Goal: Task Accomplishment & Management: Complete application form

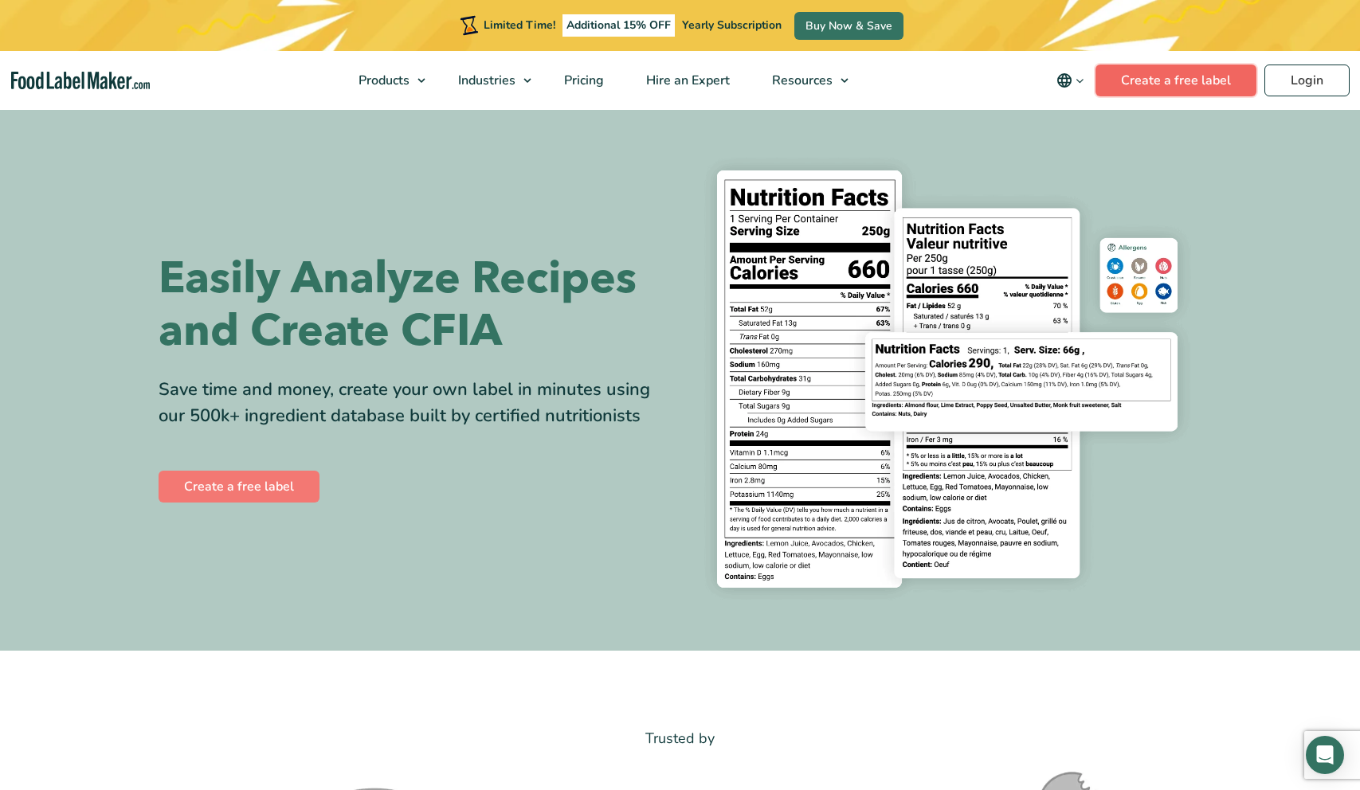
click at [1164, 77] on link "Create a free label" at bounding box center [1175, 81] width 161 height 32
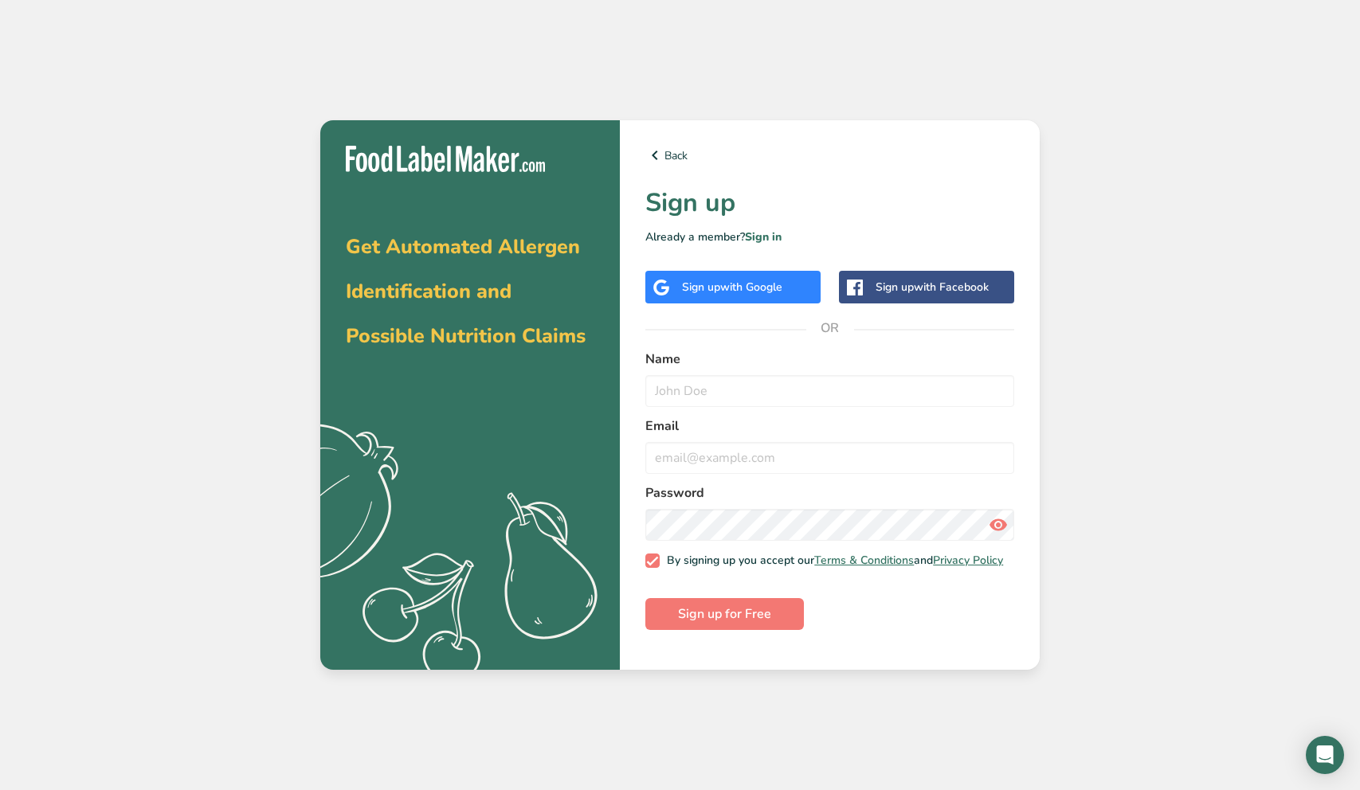
click at [746, 289] on span "with Google" at bounding box center [751, 287] width 62 height 15
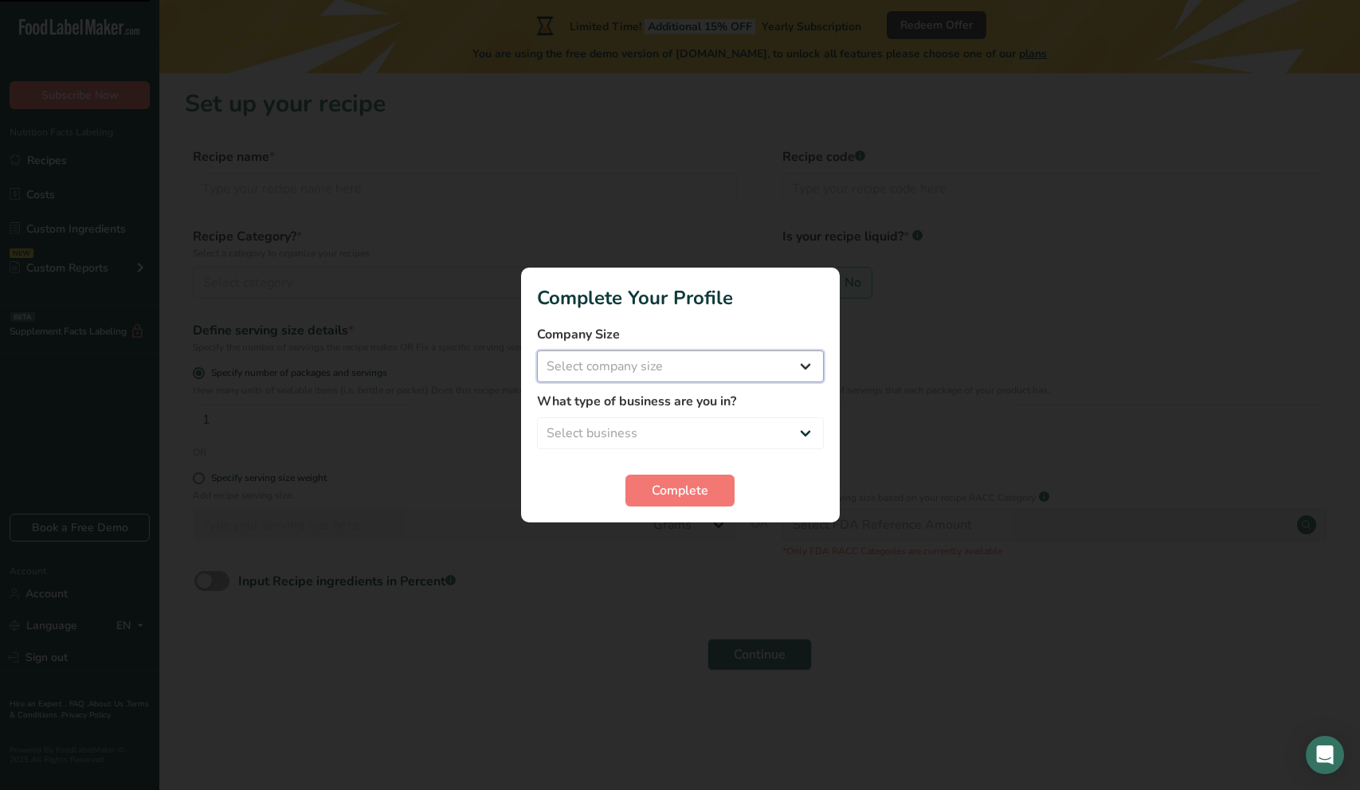
click at [701, 369] on select "Select company size Fewer than 10 Employees 10 to 50 Employees 51 to 500 Employ…" at bounding box center [680, 366] width 287 height 32
select select "1"
click at [670, 434] on select "Select business Packaged Food Manufacturer Restaurant & Cafe Bakery Meal Plans …" at bounding box center [680, 433] width 287 height 32
select select "1"
click at [660, 484] on span "Complete" at bounding box center [680, 490] width 57 height 19
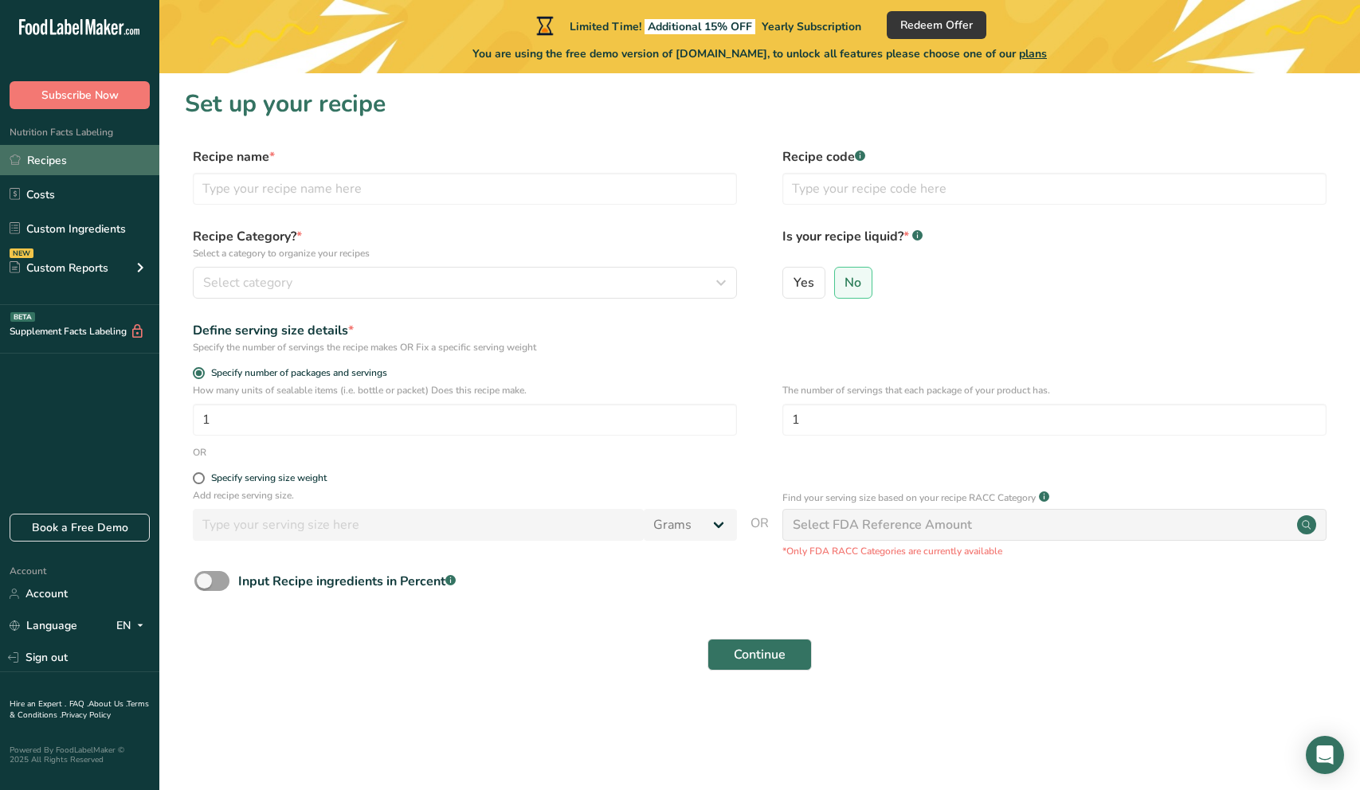
click at [119, 172] on link "Recipes" at bounding box center [79, 160] width 159 height 30
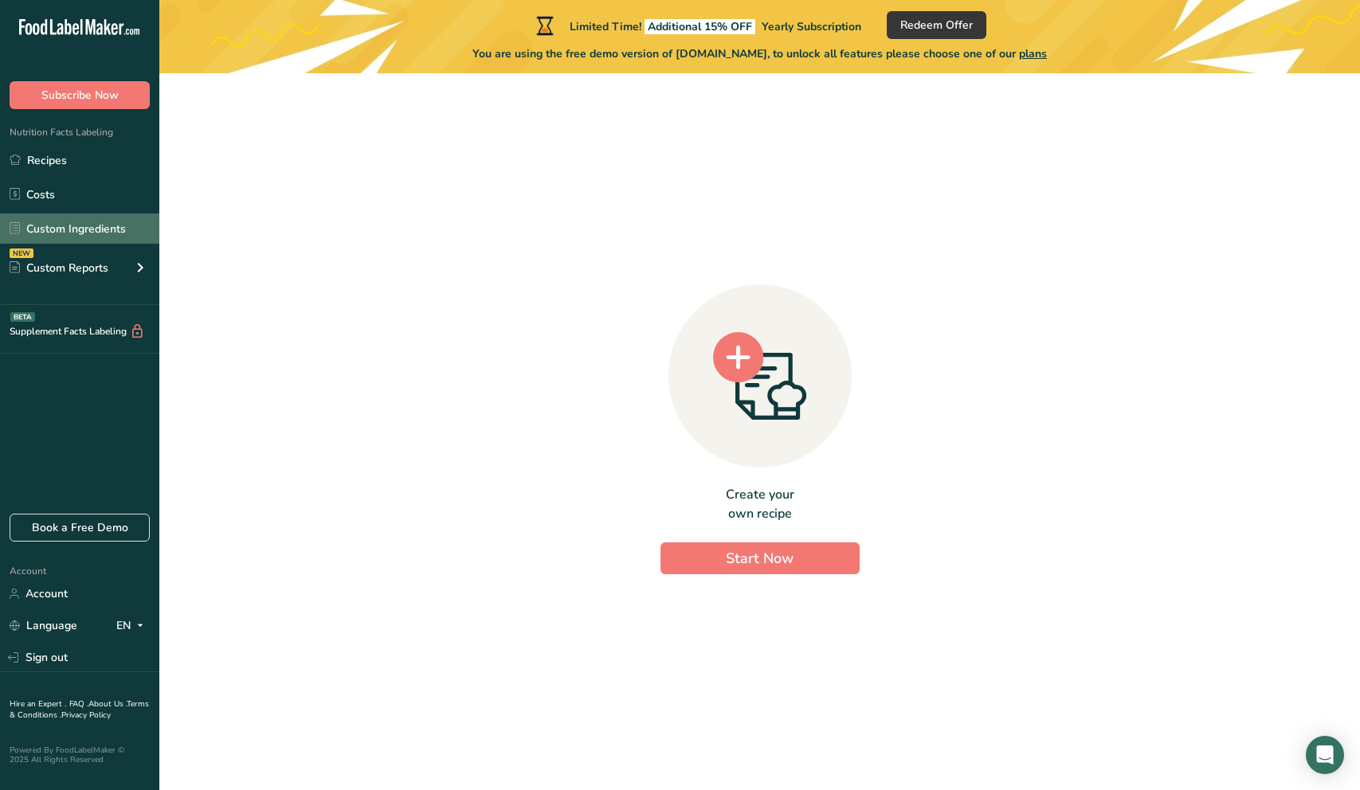
click at [62, 232] on link "Custom Ingredients" at bounding box center [79, 228] width 159 height 30
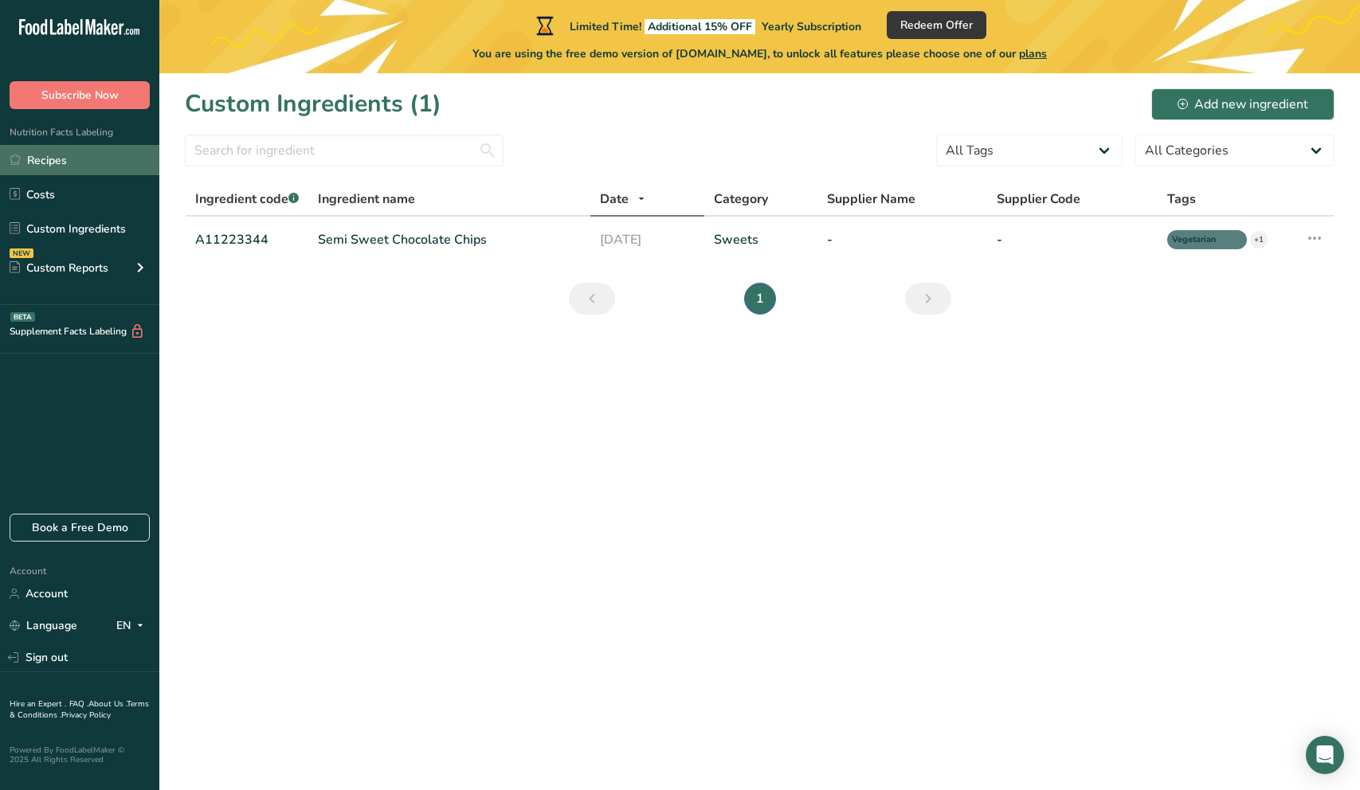
click at [73, 161] on link "Recipes" at bounding box center [79, 160] width 159 height 30
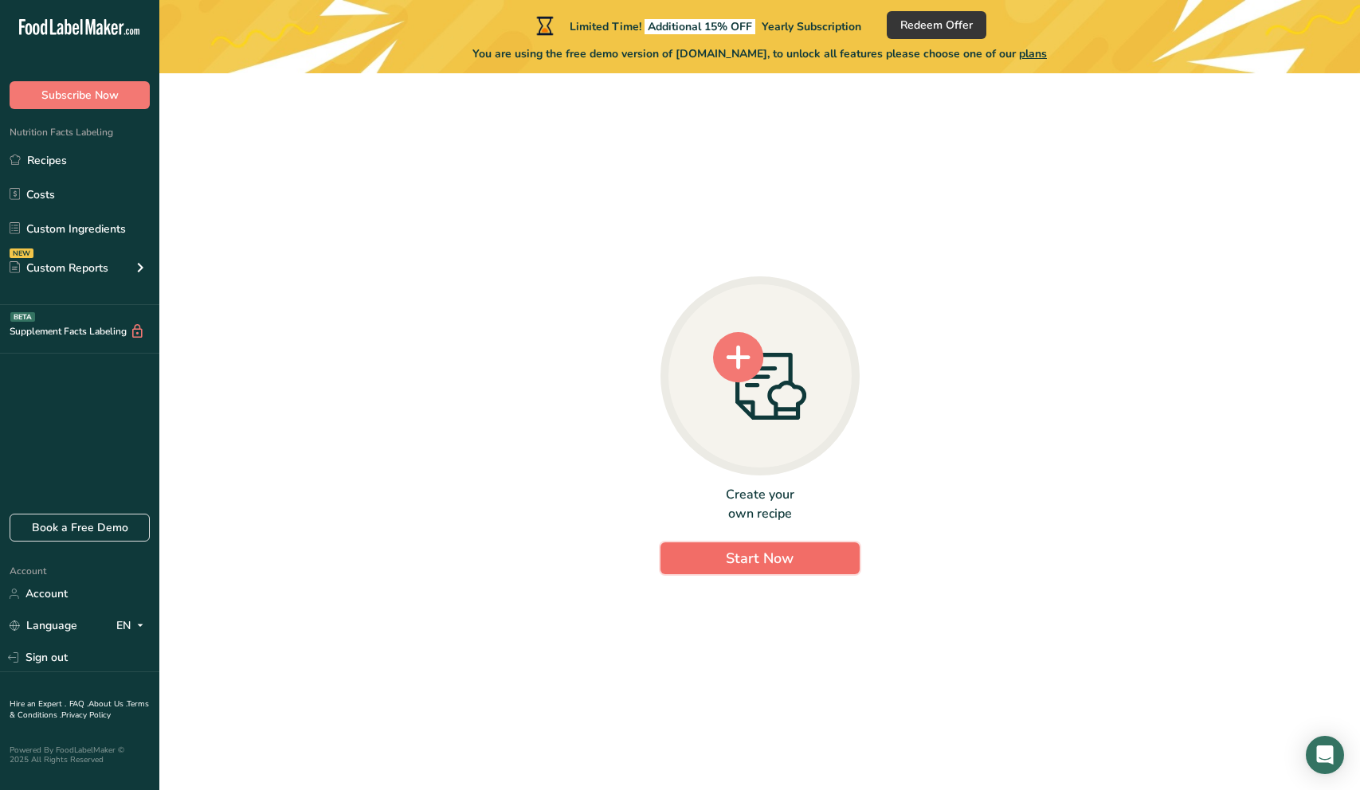
click at [750, 566] on span "Start Now" at bounding box center [760, 558] width 68 height 19
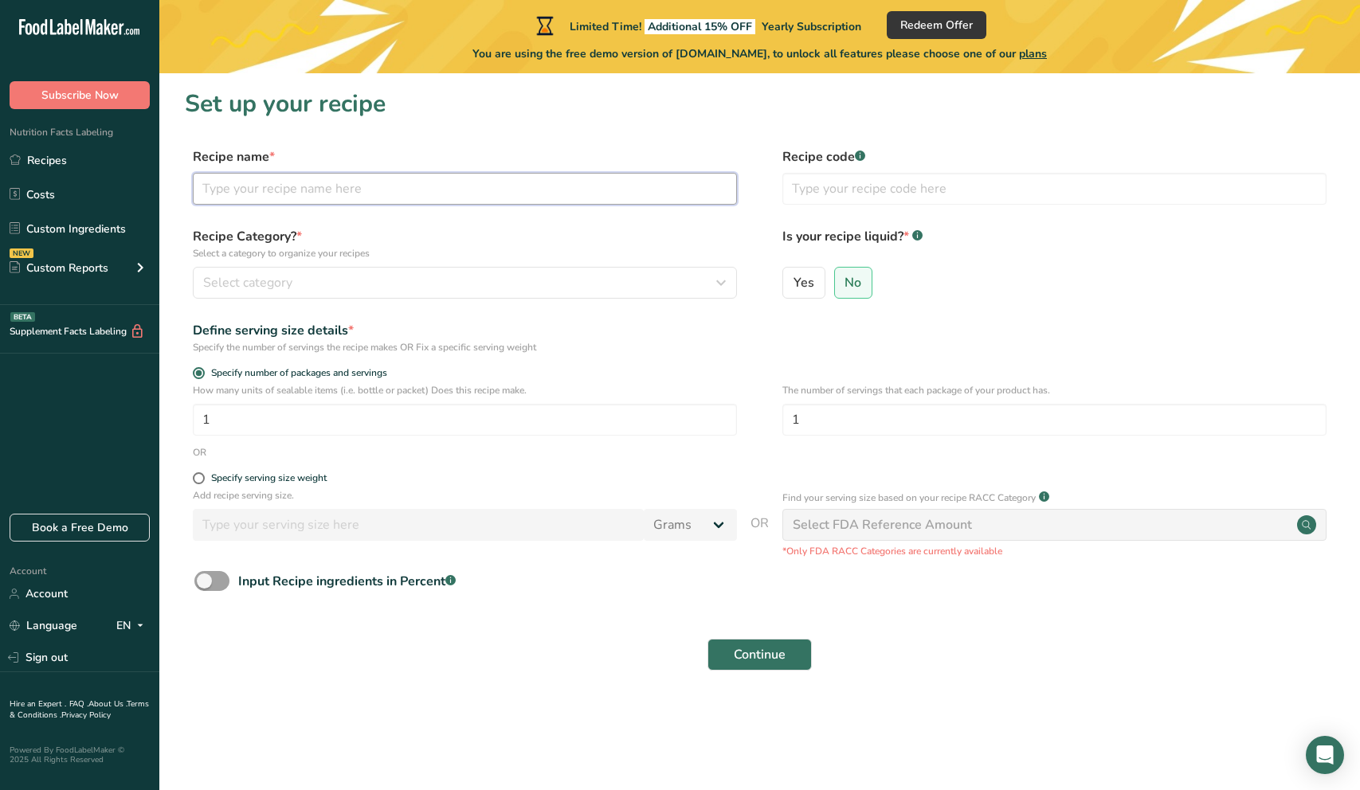
click at [364, 188] on input "text" at bounding box center [465, 189] width 544 height 32
type input "Maple Protein Oatmeal - 50g"
click at [307, 290] on div "Select category" at bounding box center [460, 282] width 514 height 19
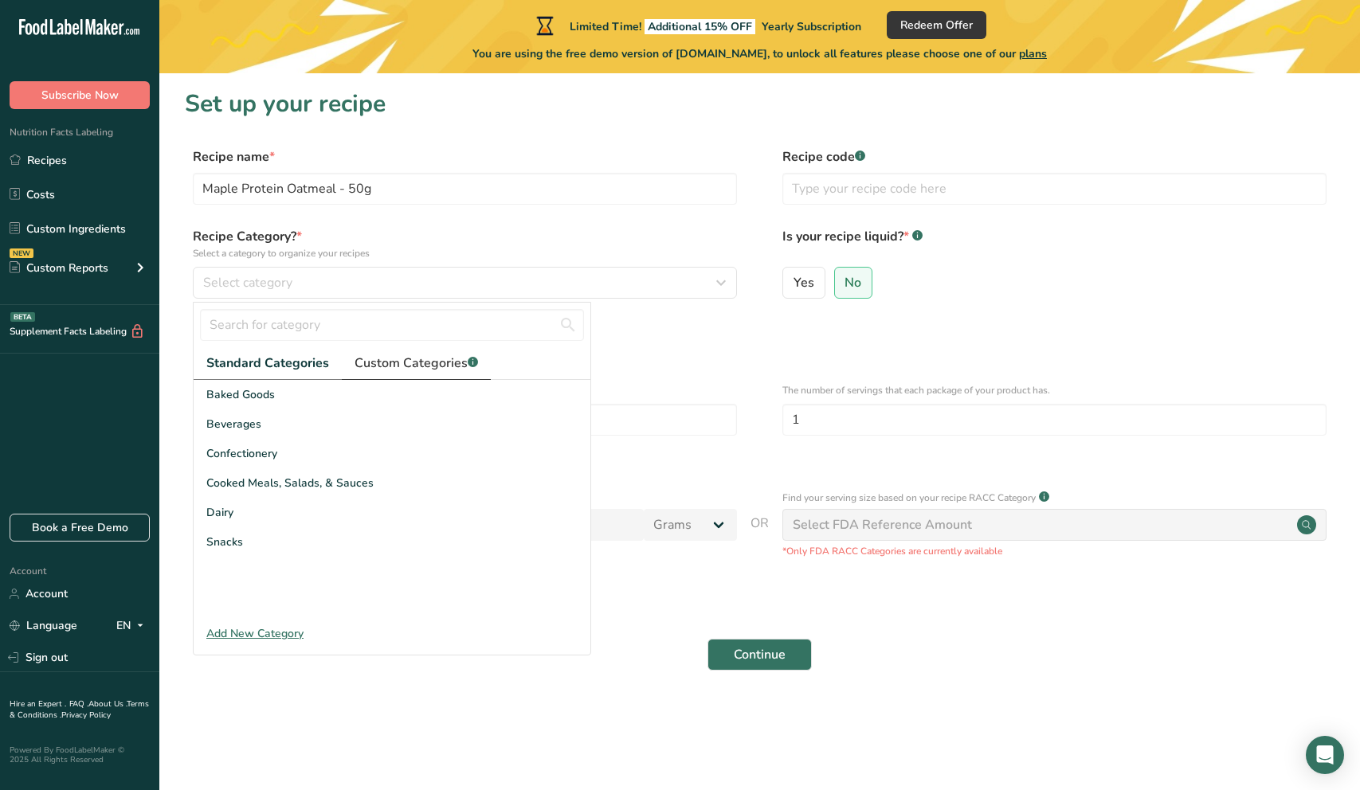
click at [389, 368] on span "Custom Categories .a-a{fill:#347362;}.b-a{fill:#fff;}" at bounding box center [415, 363] width 123 height 19
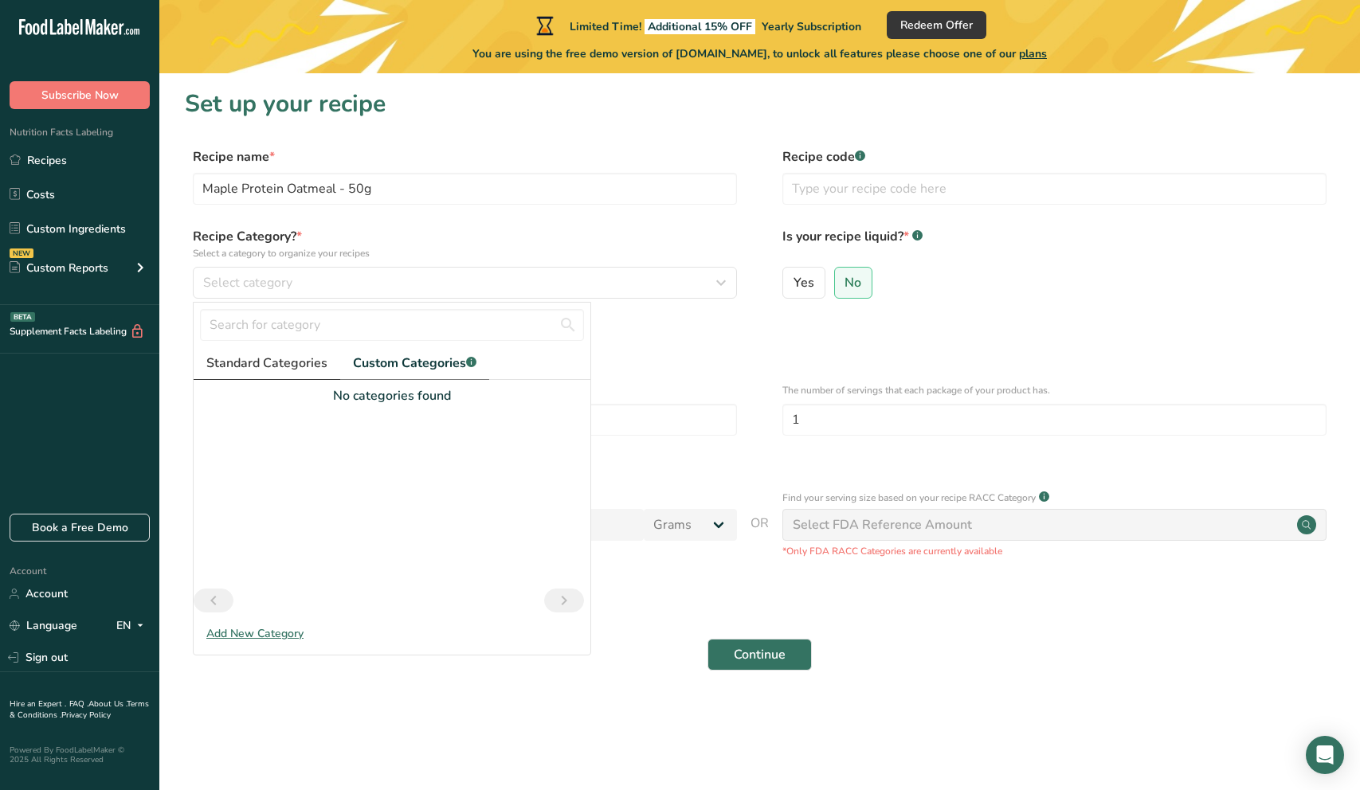
click at [273, 367] on span "Standard Categories" at bounding box center [266, 363] width 121 height 19
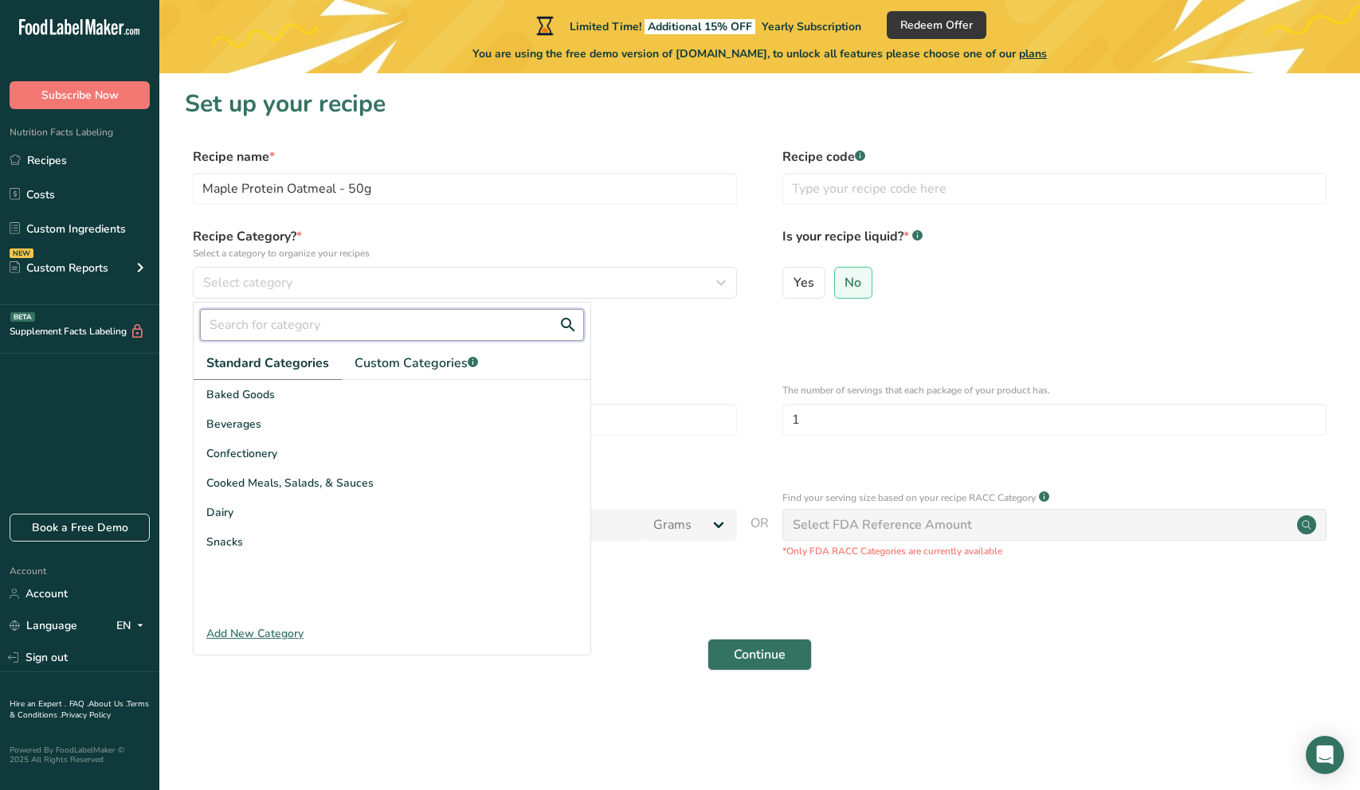
click at [287, 319] on input "text" at bounding box center [392, 325] width 384 height 32
type input "oatmeal"
click at [707, 639] on button "Continue" at bounding box center [759, 655] width 104 height 32
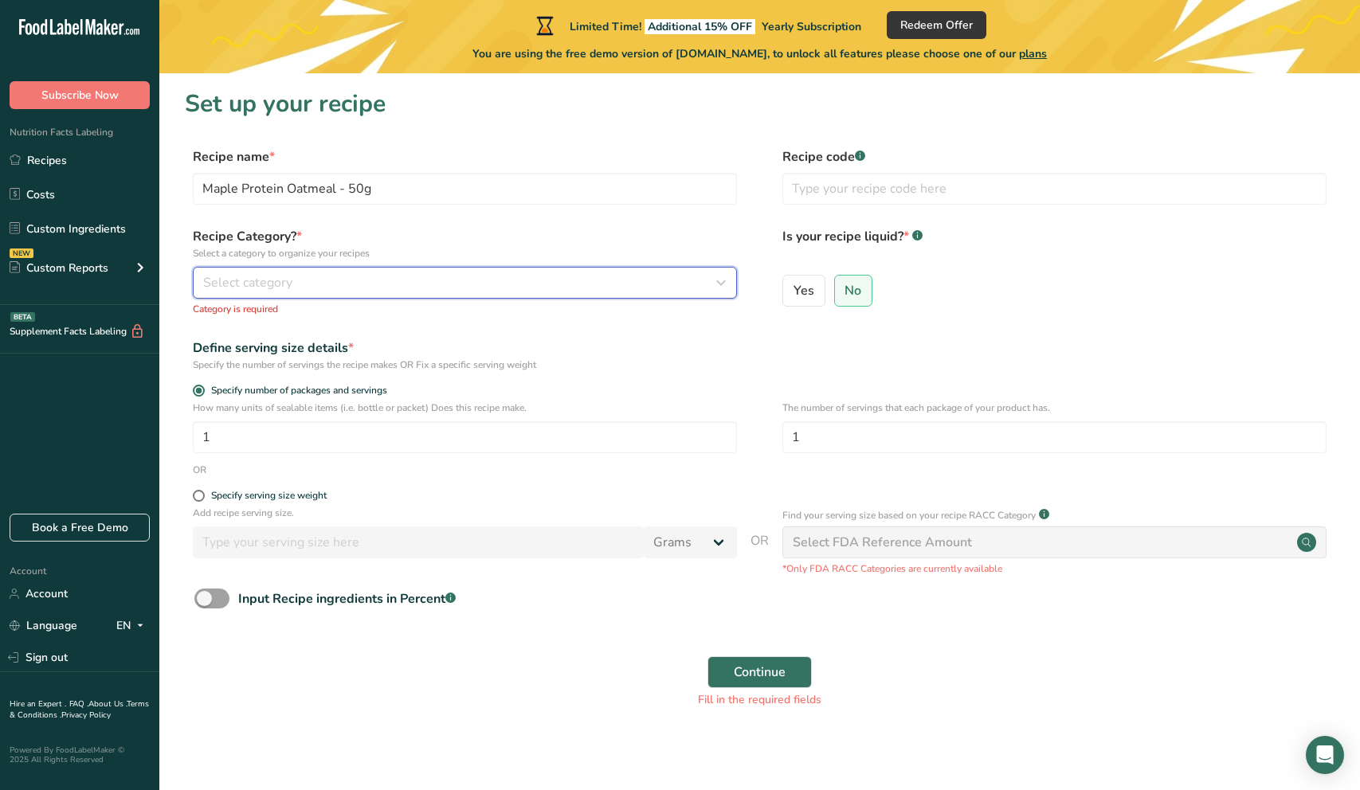
click at [253, 295] on button "Select category" at bounding box center [465, 283] width 544 height 32
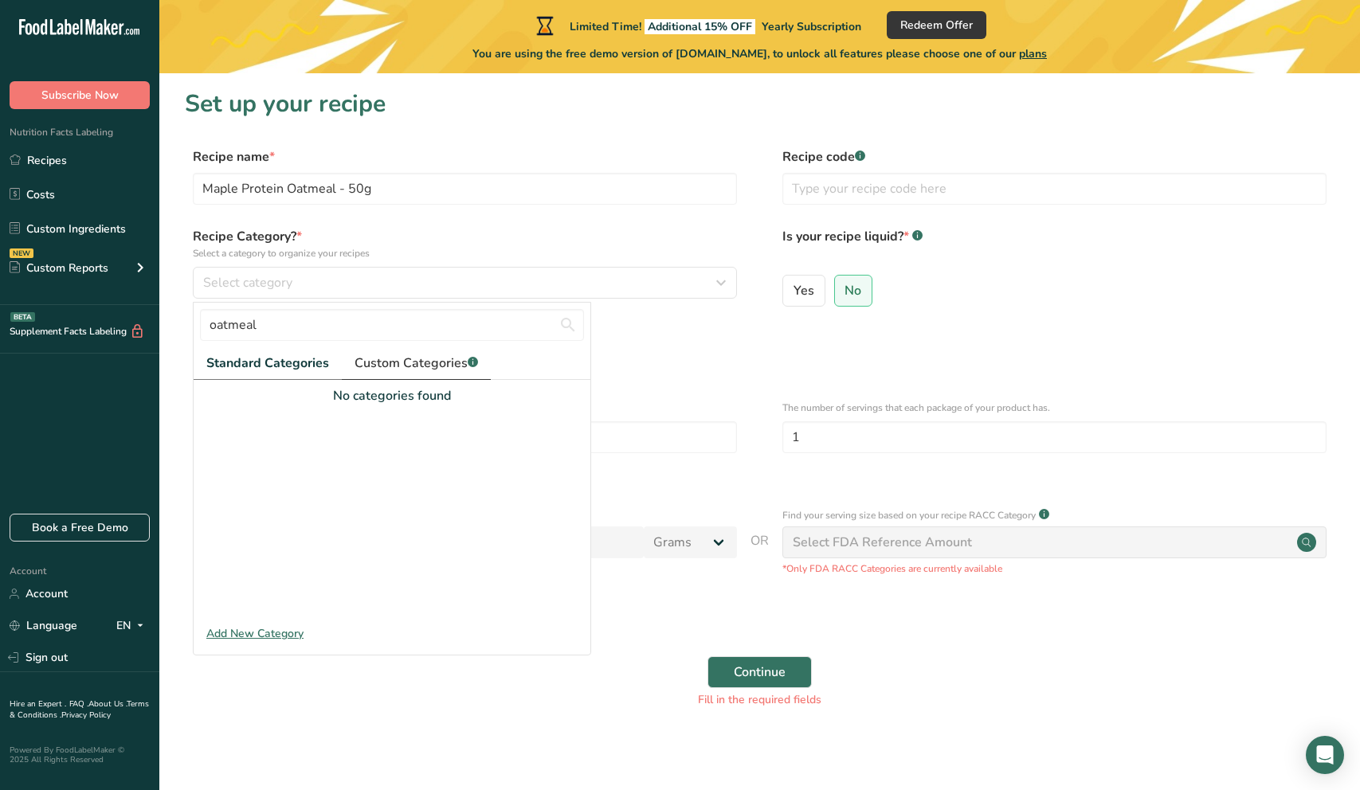
click at [401, 355] on span "Custom Categories .a-a{fill:#347362;}.b-a{fill:#fff;}" at bounding box center [415, 363] width 123 height 19
click at [296, 358] on span "Standard Categories" at bounding box center [266, 363] width 121 height 19
click at [488, 323] on input "oatmeal" at bounding box center [392, 325] width 384 height 32
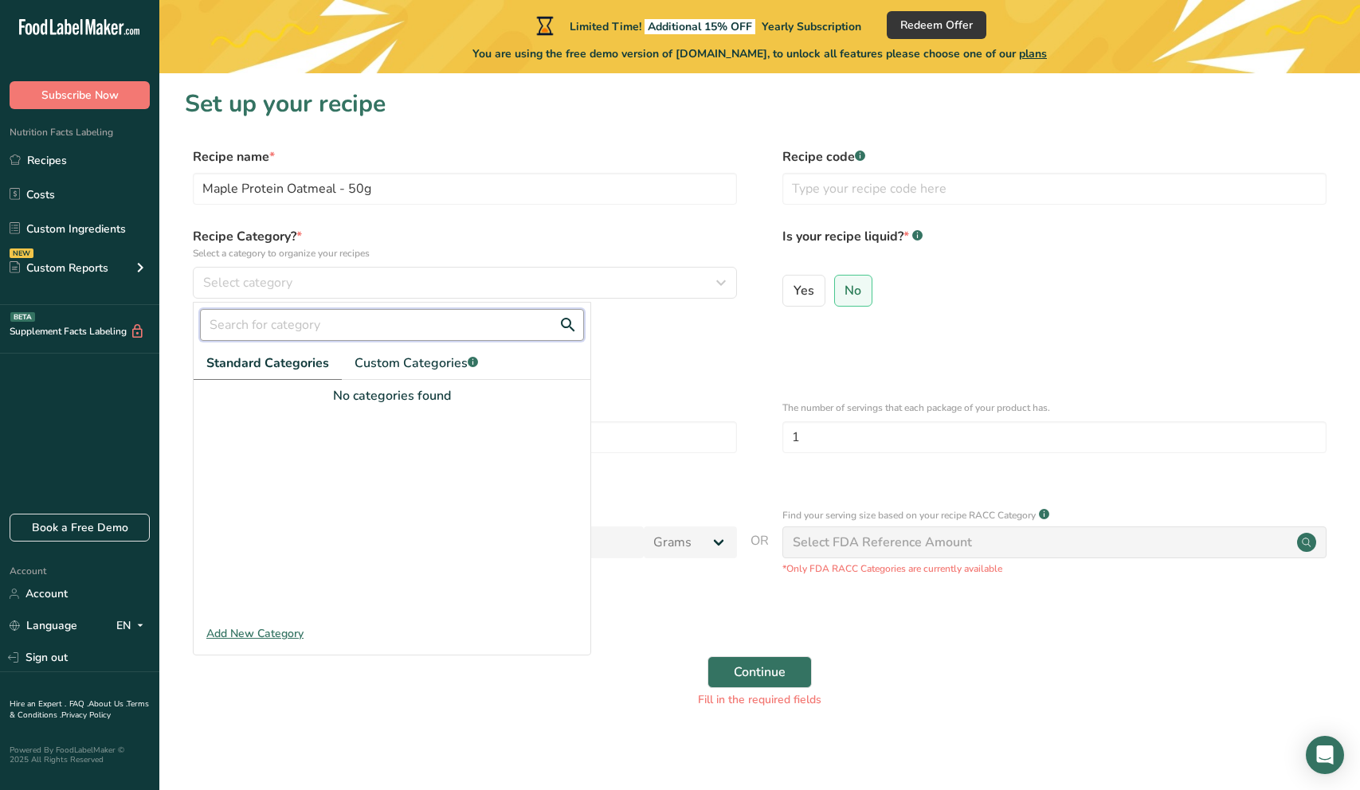
click at [471, 322] on input "text" at bounding box center [392, 325] width 384 height 32
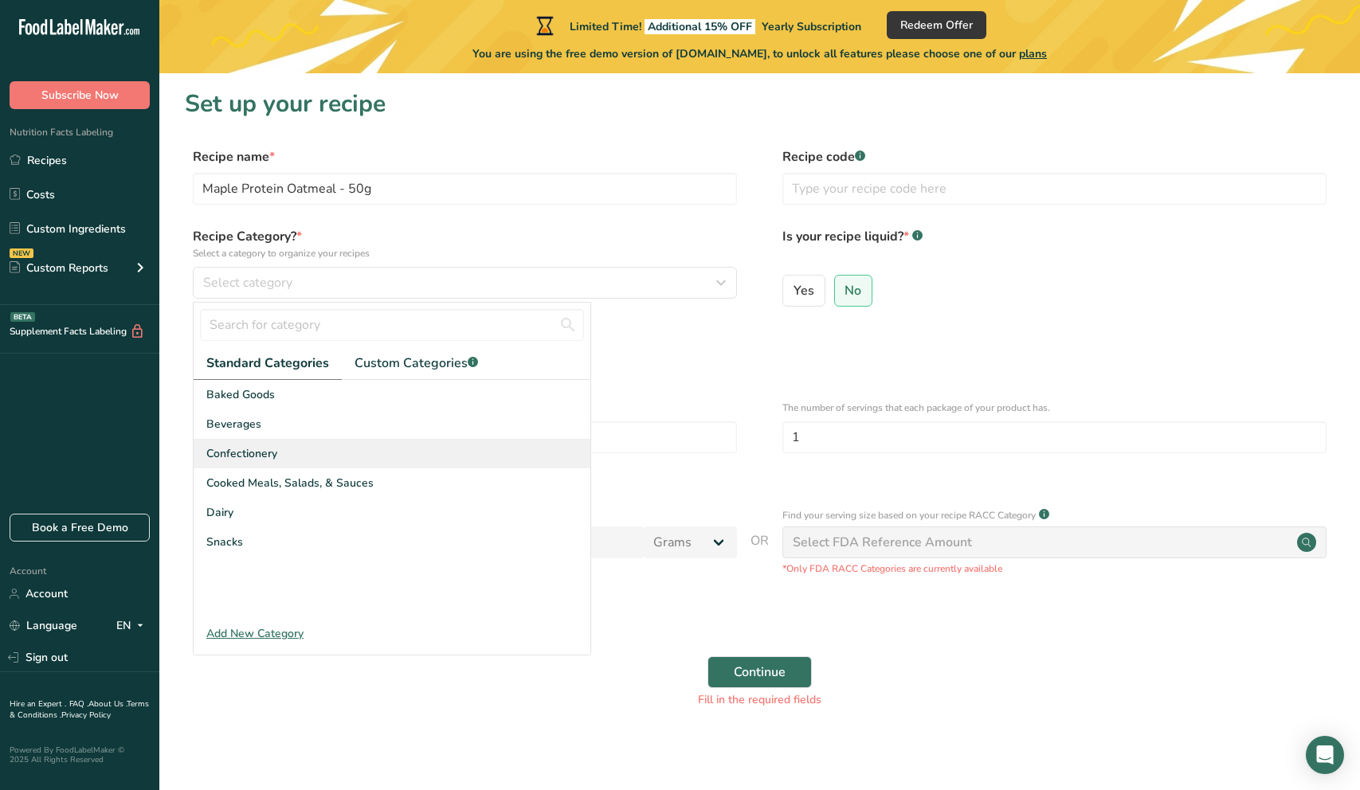
click at [251, 454] on span "Confectionery" at bounding box center [241, 453] width 71 height 17
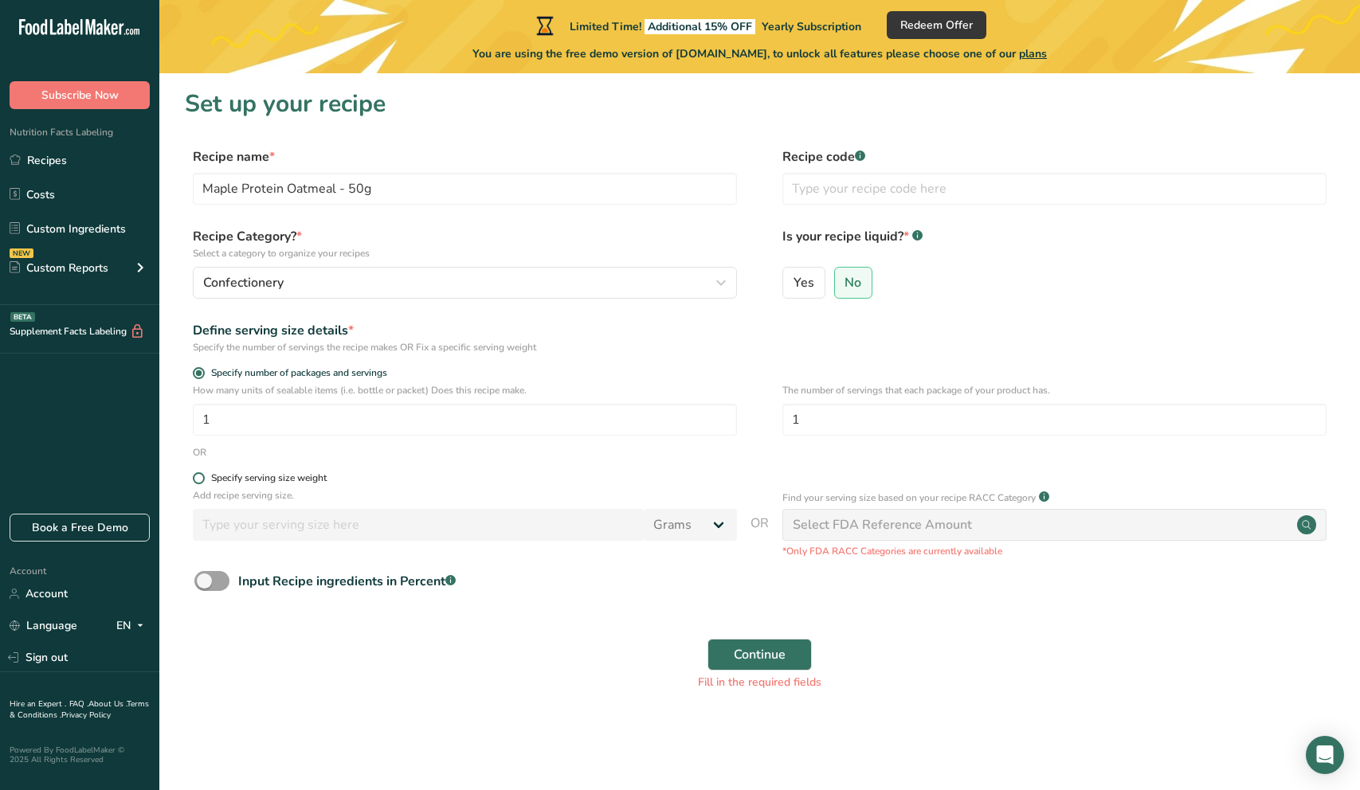
click at [198, 479] on span at bounding box center [199, 478] width 12 height 12
click at [198, 479] on input "Specify serving size weight" at bounding box center [198, 478] width 10 height 10
radio input "true"
radio input "false"
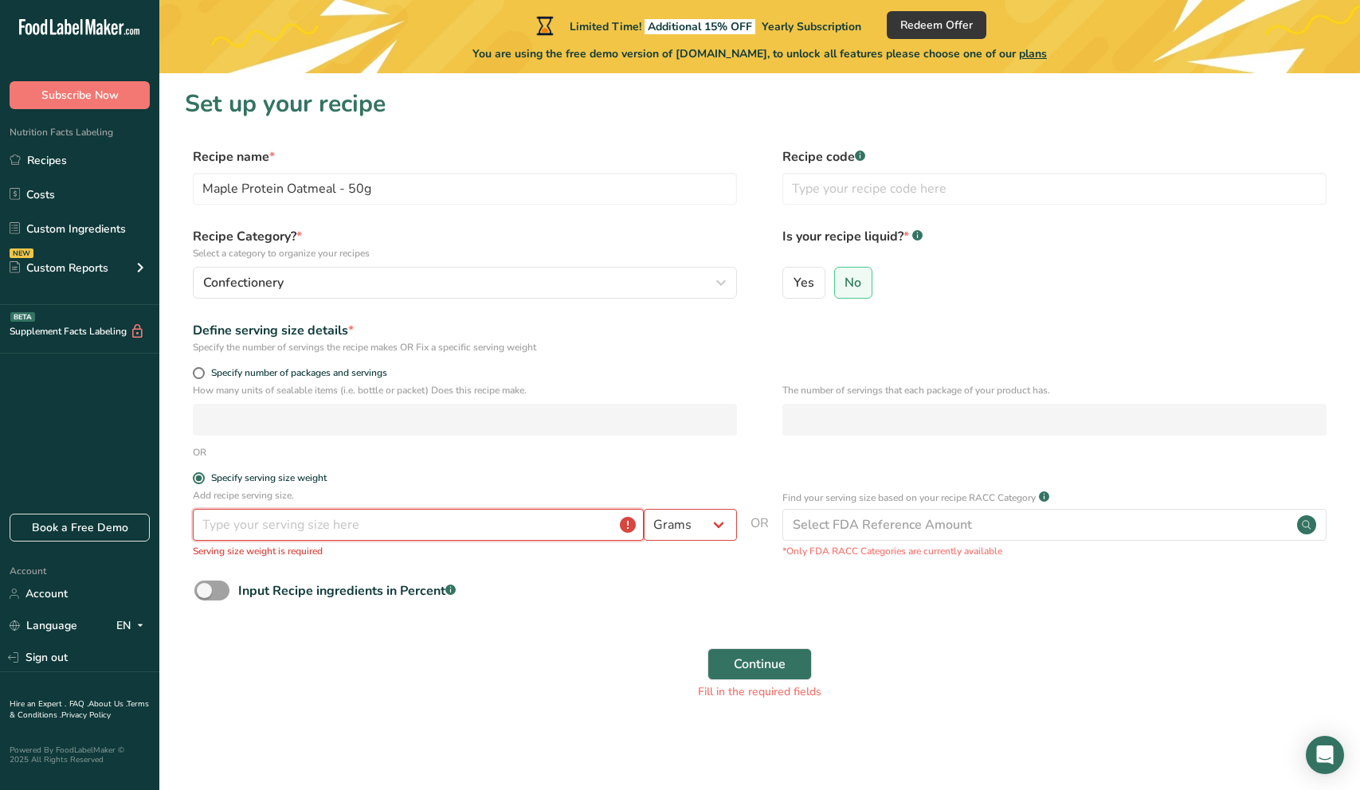
click at [317, 519] on input "number" at bounding box center [418, 525] width 451 height 32
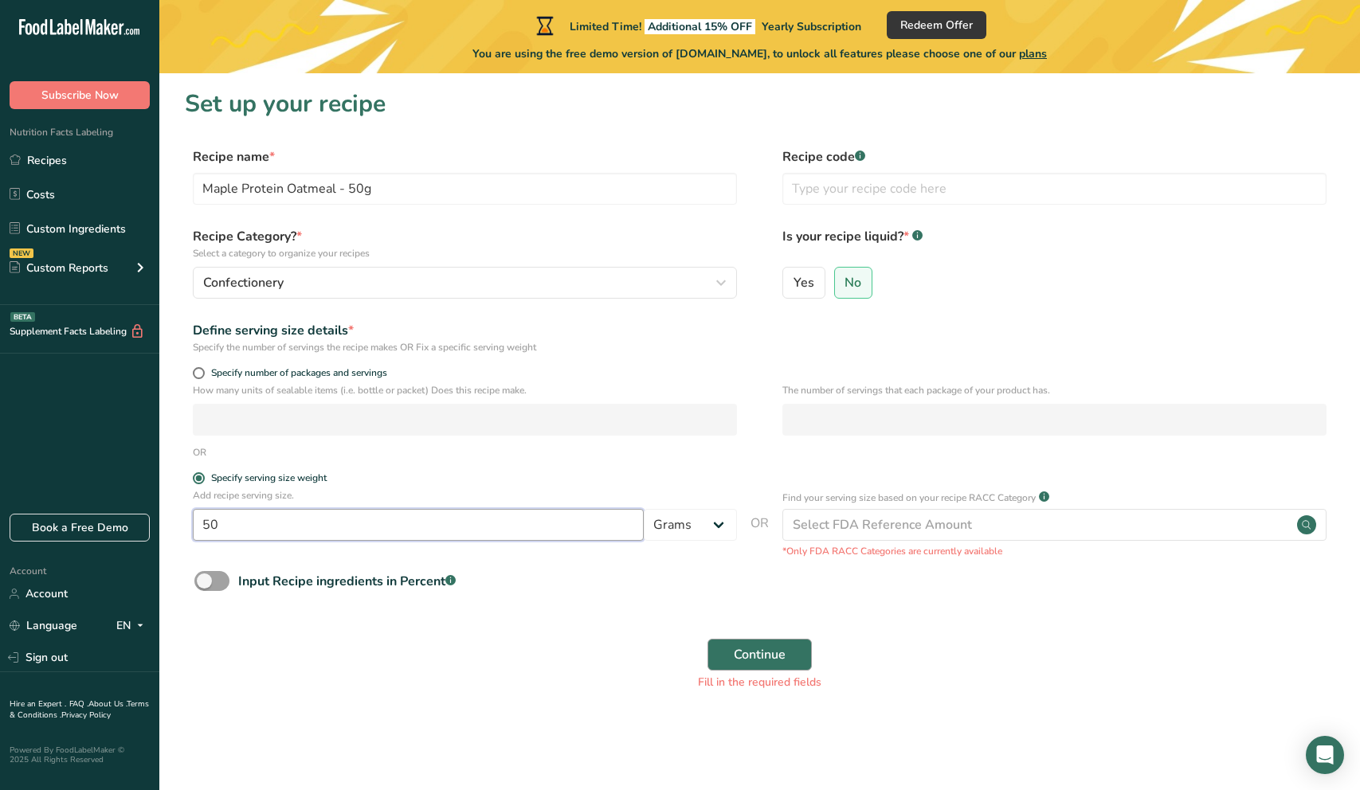
type input "50"
click at [731, 661] on button "Continue" at bounding box center [759, 655] width 104 height 32
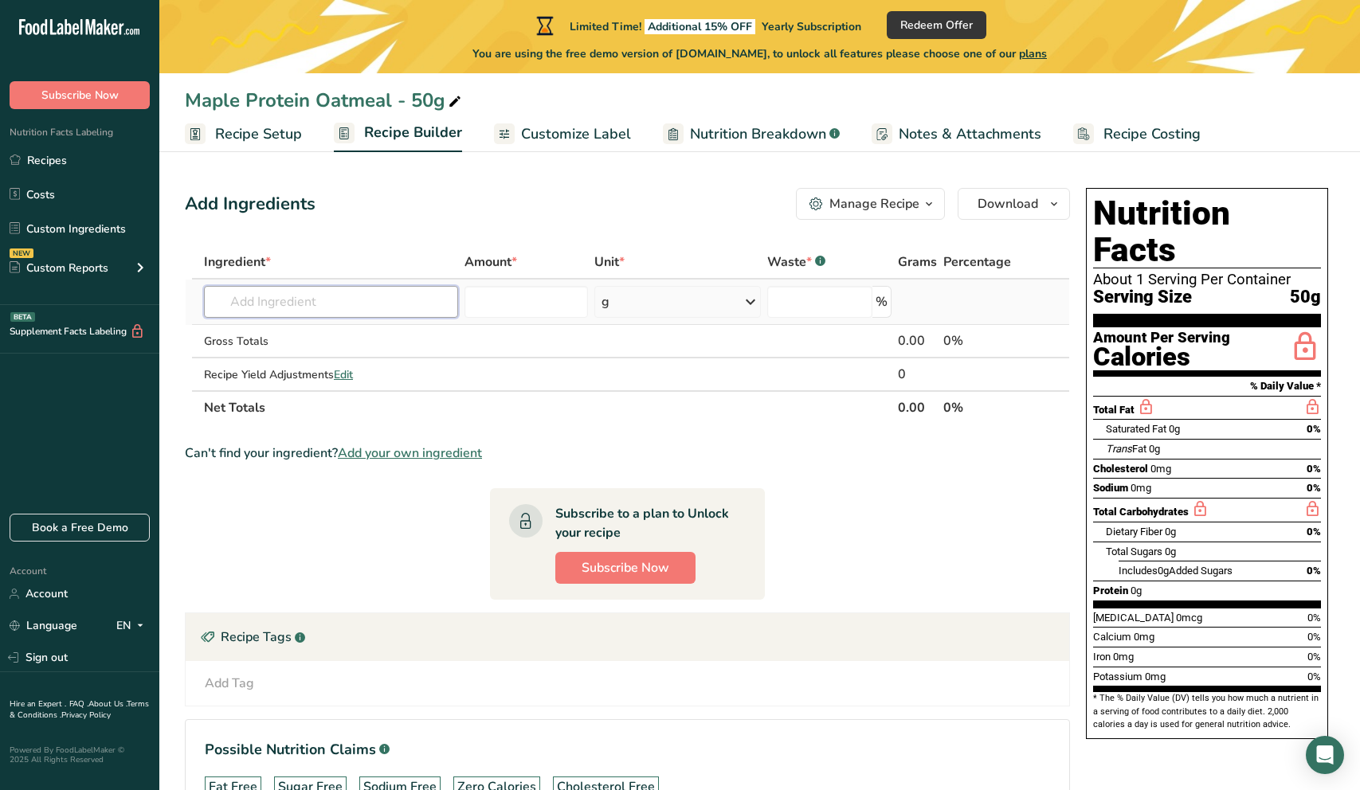
click at [378, 299] on input "text" at bounding box center [331, 302] width 254 height 32
click at [311, 312] on input "text" at bounding box center [331, 302] width 254 height 32
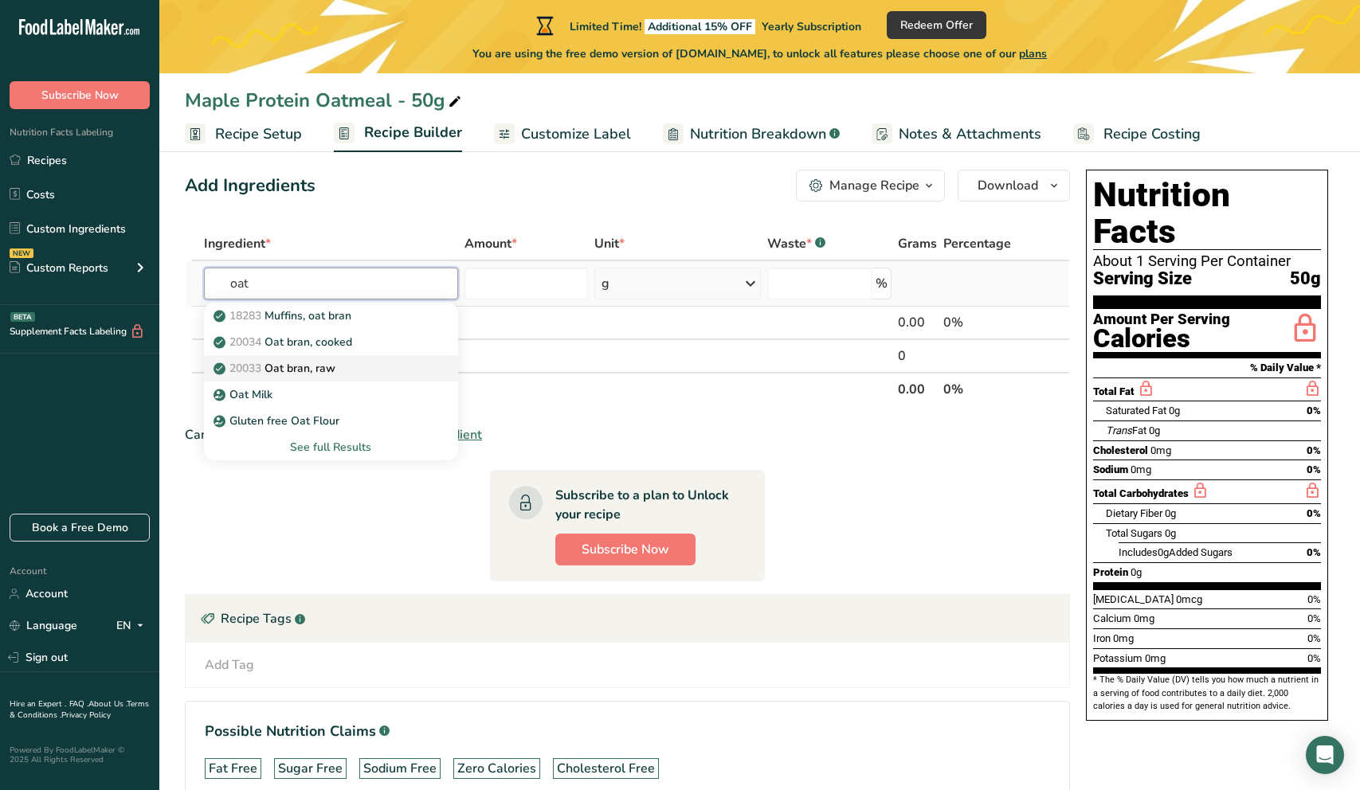
scroll to position [18, 0]
type input "oat"
click at [340, 446] on div "See full Results" at bounding box center [331, 448] width 229 height 17
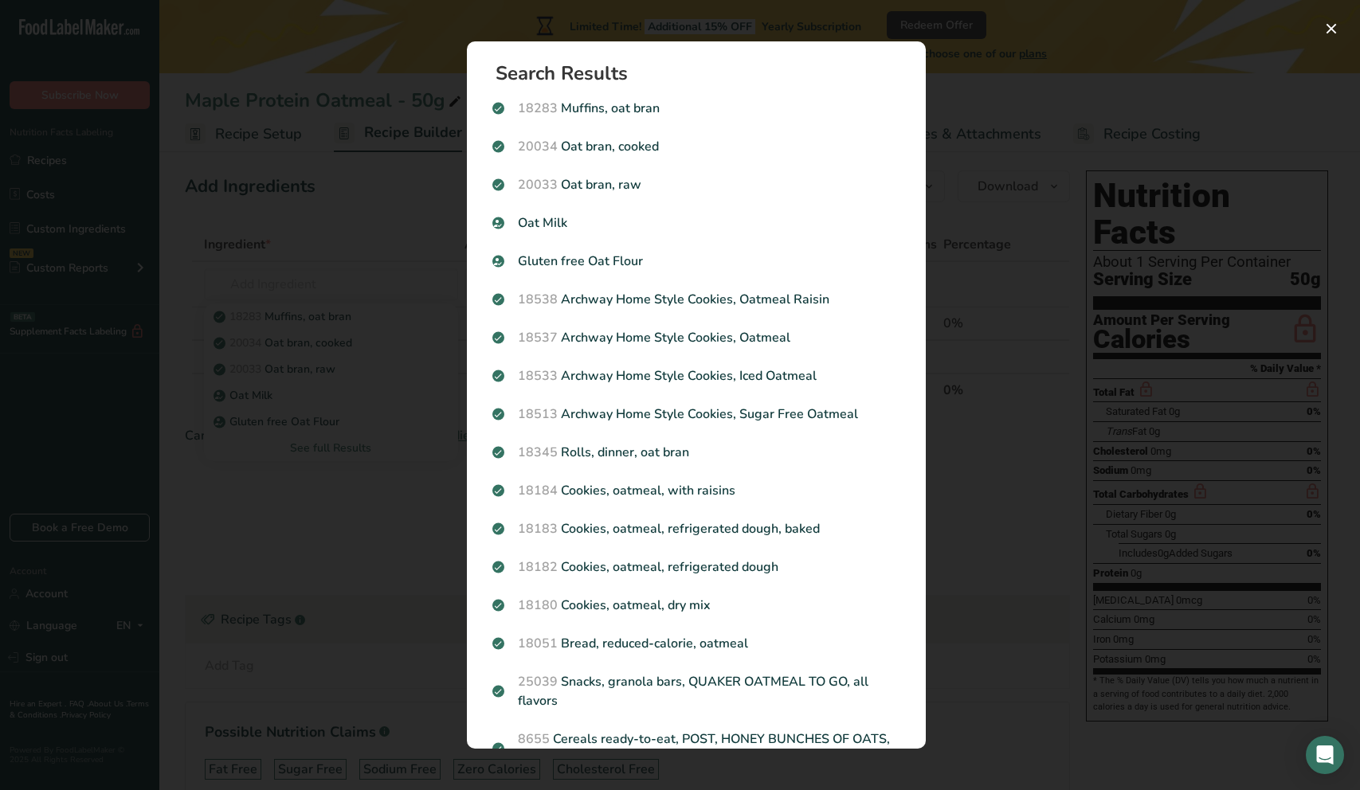
click at [340, 260] on div "Search results modal" at bounding box center [680, 395] width 1360 height 790
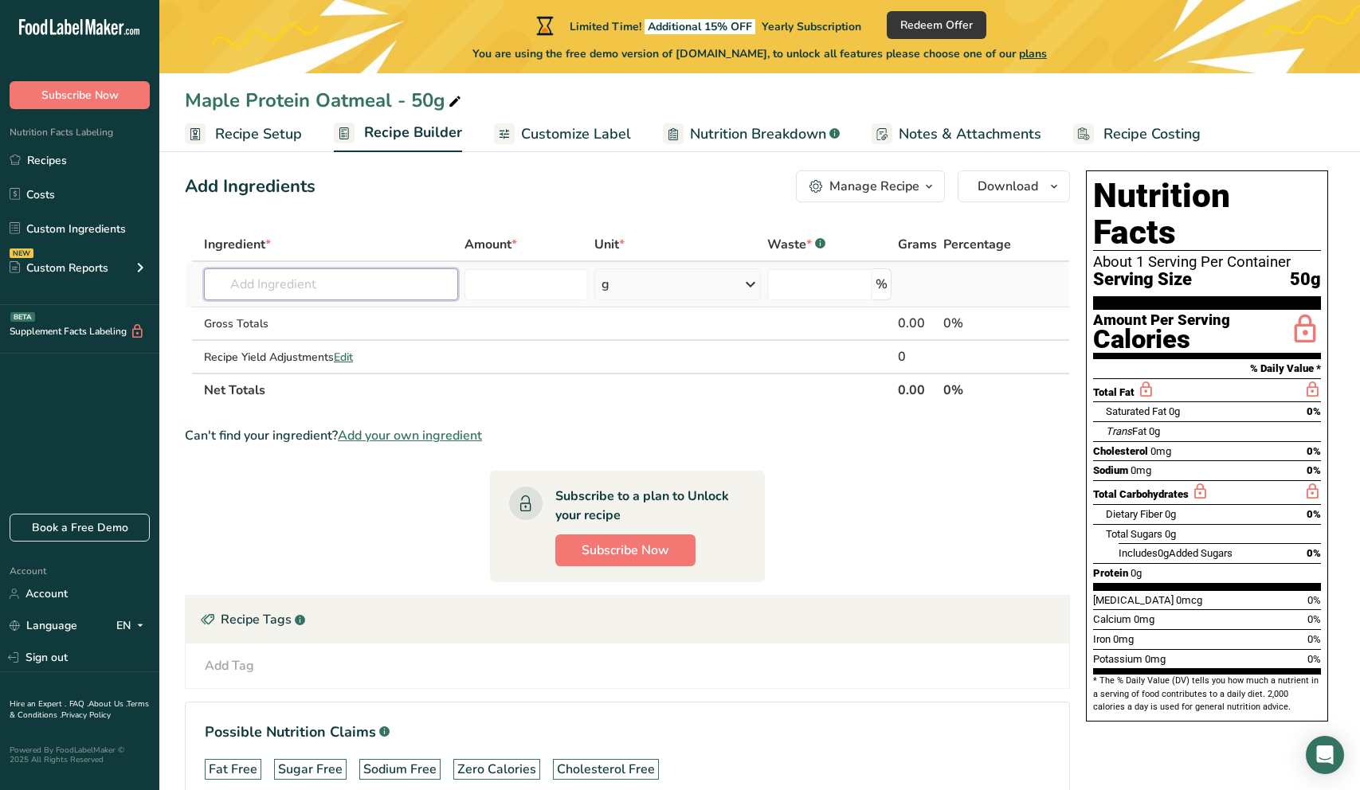
click at [330, 284] on input "text" at bounding box center [331, 284] width 254 height 32
type input "gluten free oats"
click at [301, 347] on div "Add your own ingredient" at bounding box center [331, 343] width 229 height 17
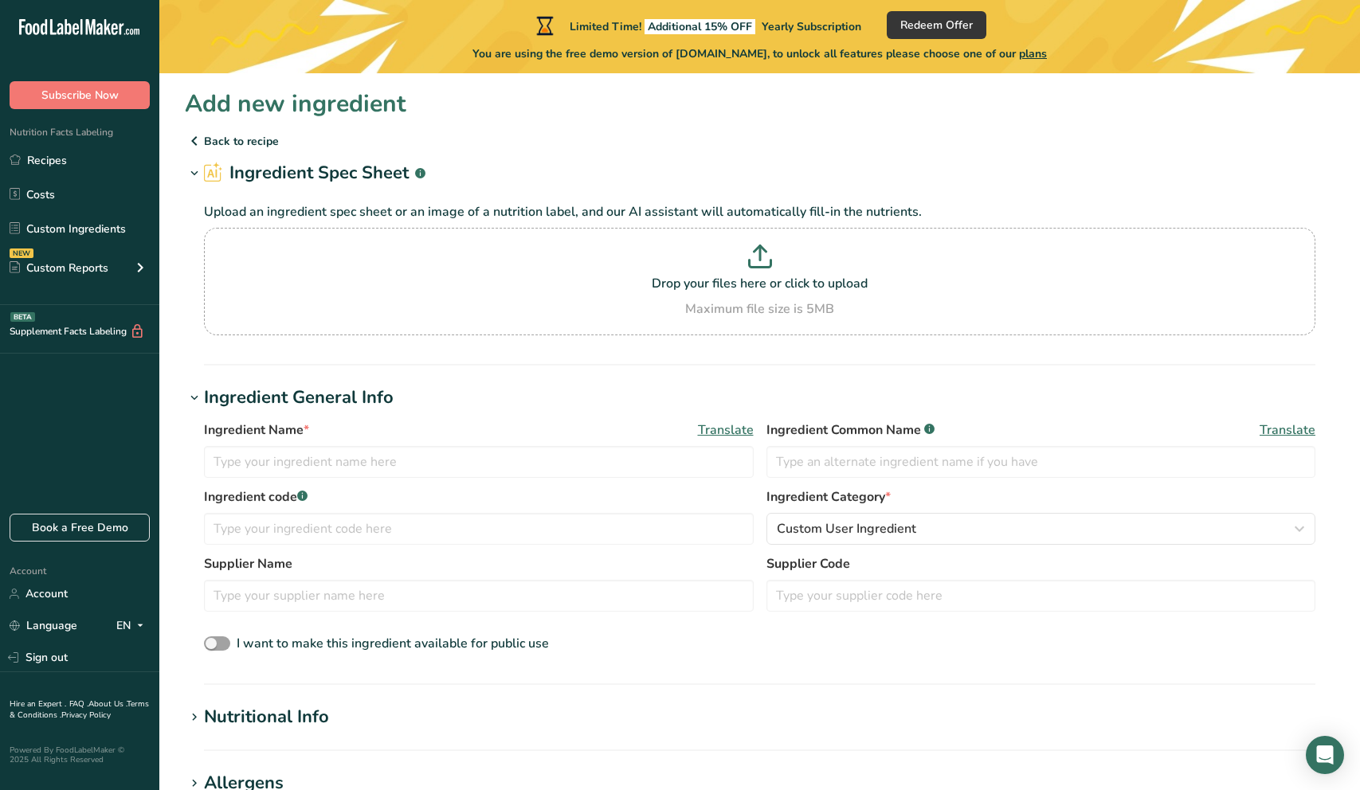
click at [194, 146] on icon at bounding box center [194, 141] width 19 height 29
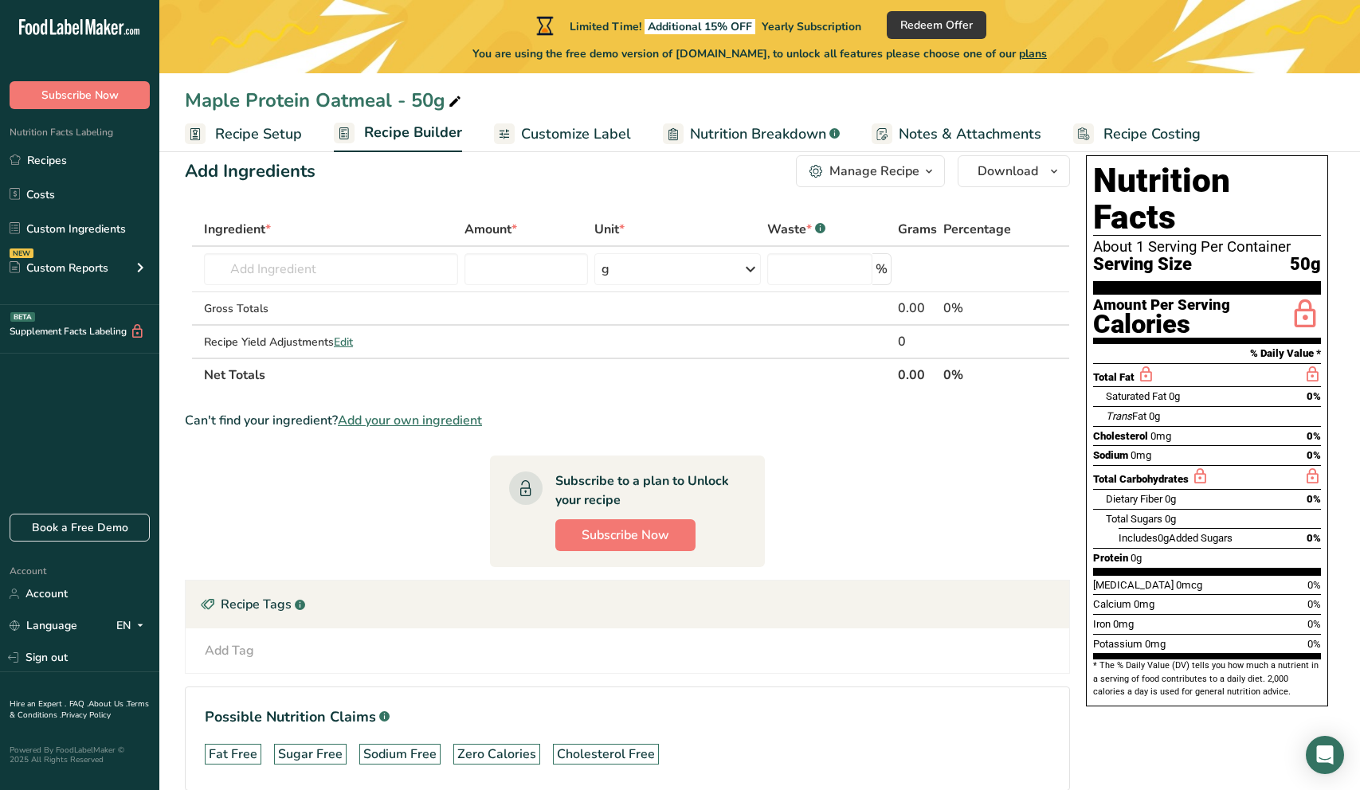
scroll to position [47, 0]
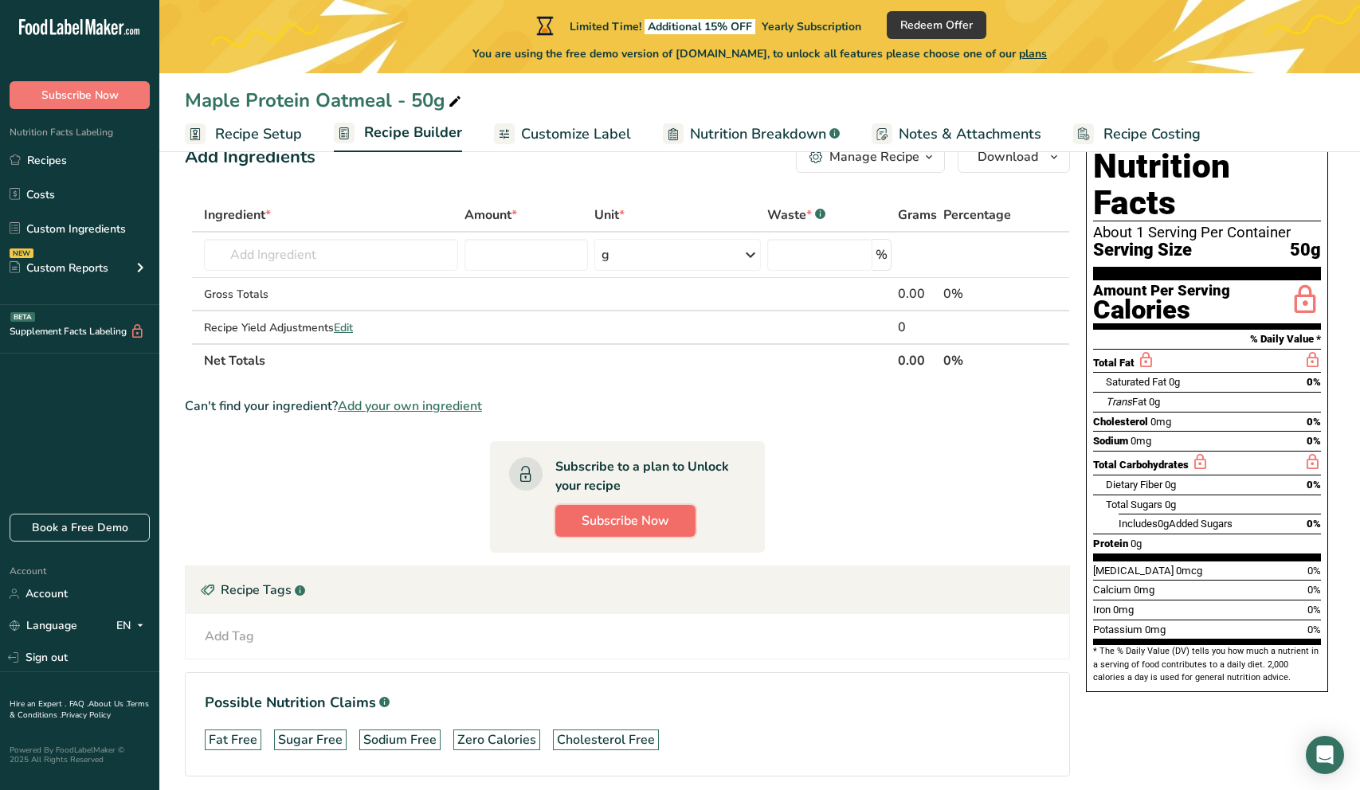
click at [629, 520] on span "Subscribe Now" at bounding box center [625, 520] width 88 height 19
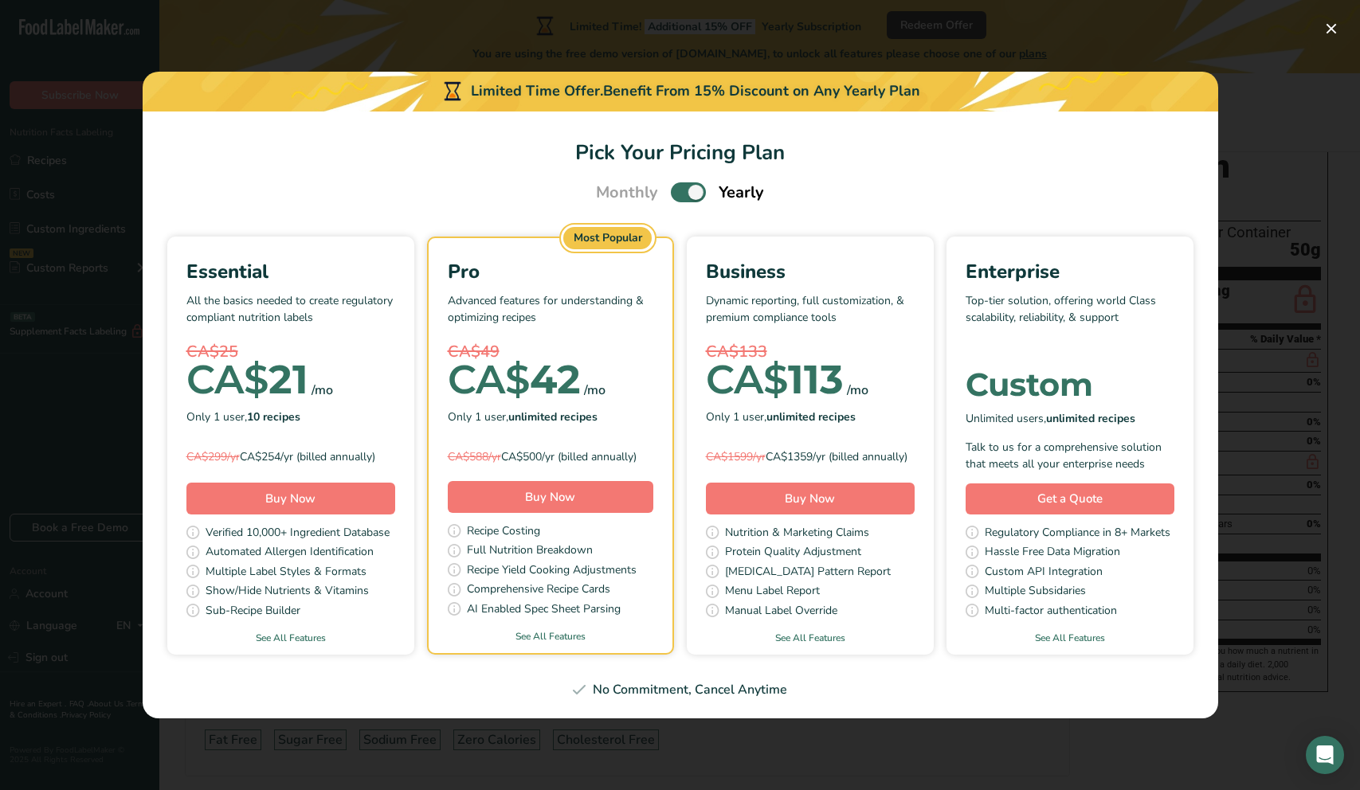
click at [677, 184] on span "Pick Your Pricing Plan Modal" at bounding box center [688, 192] width 35 height 20
click at [677, 187] on input "Pick Your Pricing Plan Modal" at bounding box center [676, 192] width 10 height 10
checkbox input "false"
